Goal: Find specific page/section: Find specific page/section

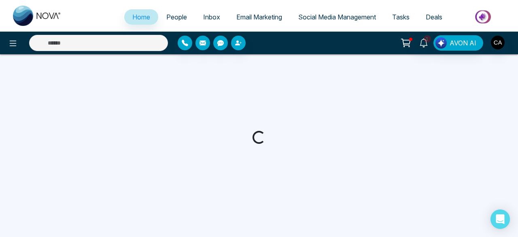
select select "*"
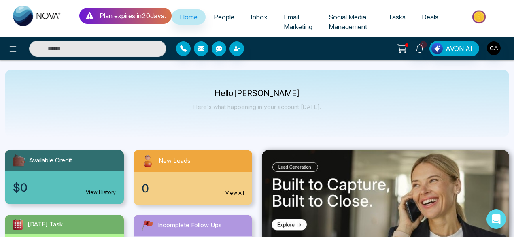
click at [351, 20] on span "Social Media Management" at bounding box center [348, 22] width 38 height 18
